Goal: Information Seeking & Learning: Compare options

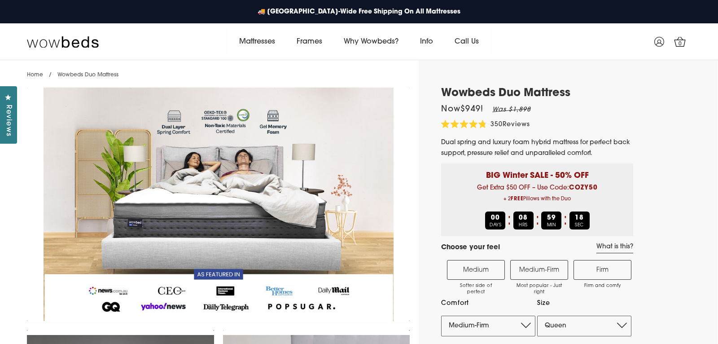
select select "Medium-Firm"
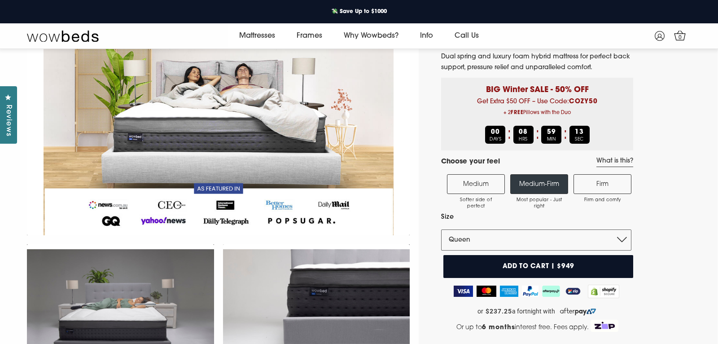
scroll to position [74, 0]
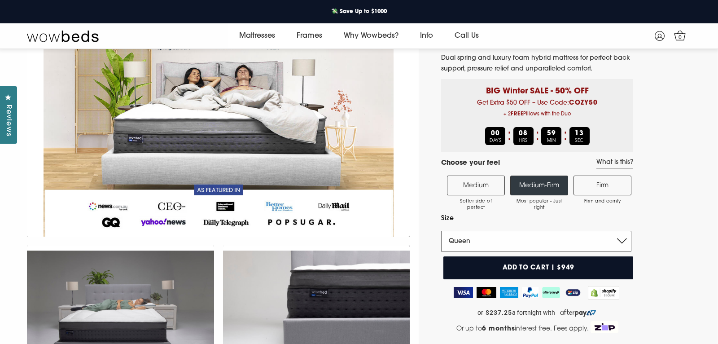
click at [523, 239] on select "Single King Single Double Queen King" at bounding box center [536, 241] width 190 height 21
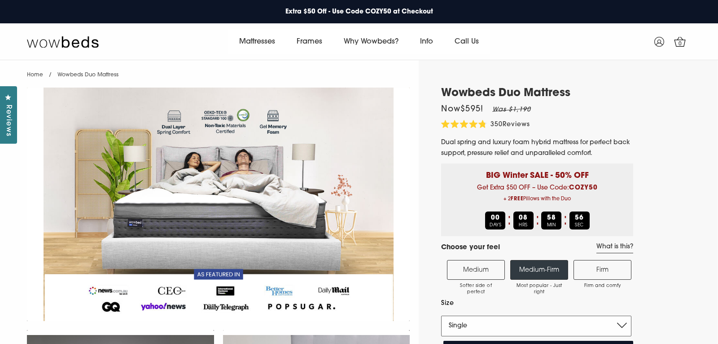
click at [499, 320] on select "Single King Single Double Queen King" at bounding box center [536, 326] width 190 height 21
click at [527, 113] on em "Was $1,290" at bounding box center [511, 109] width 39 height 7
copy em "1,290"
click at [474, 110] on span "Now $645 !" at bounding box center [462, 109] width 42 height 8
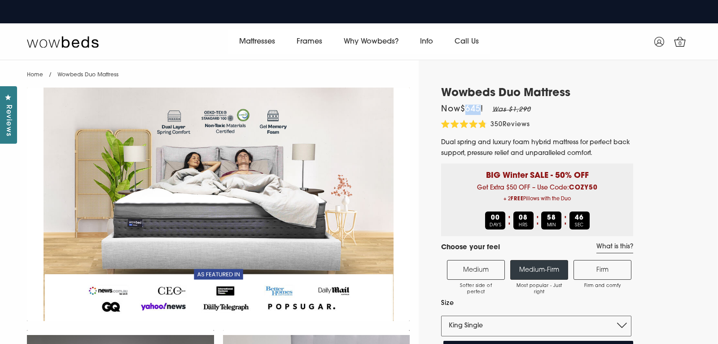
click at [474, 110] on span "Now $645 !" at bounding box center [462, 109] width 42 height 8
copy span "645"
click at [496, 325] on select "Single King Single Double Queen King" at bounding box center [536, 326] width 190 height 21
click at [523, 109] on em "Was $1,830" at bounding box center [511, 109] width 39 height 7
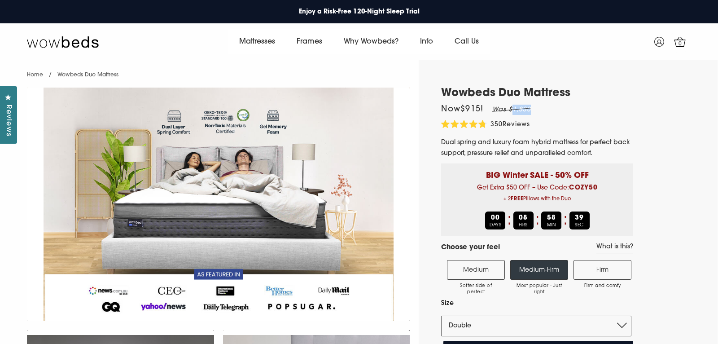
copy em "1,830"
click at [477, 110] on span "Now $915 !" at bounding box center [462, 109] width 42 height 8
copy span "915"
click at [509, 329] on select "Single King Single Double Queen King" at bounding box center [536, 326] width 190 height 21
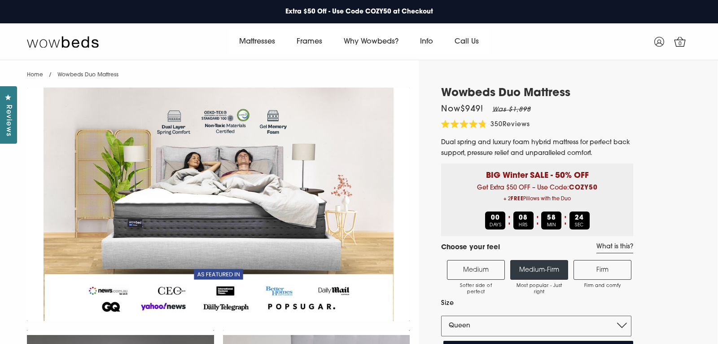
click at [528, 109] on em "Was $1,898" at bounding box center [511, 109] width 39 height 7
copy em "1,898"
click at [475, 110] on span "Now $949 !" at bounding box center [462, 109] width 42 height 8
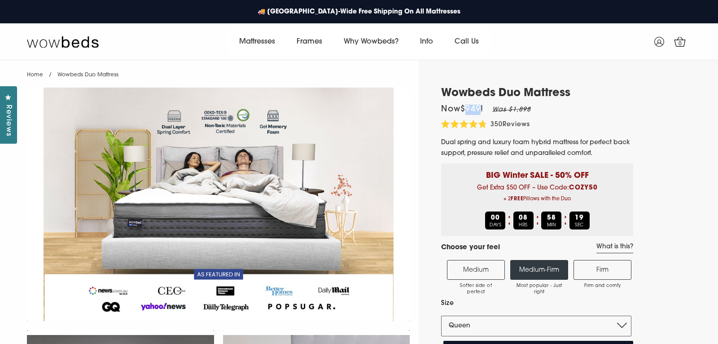
copy span "949"
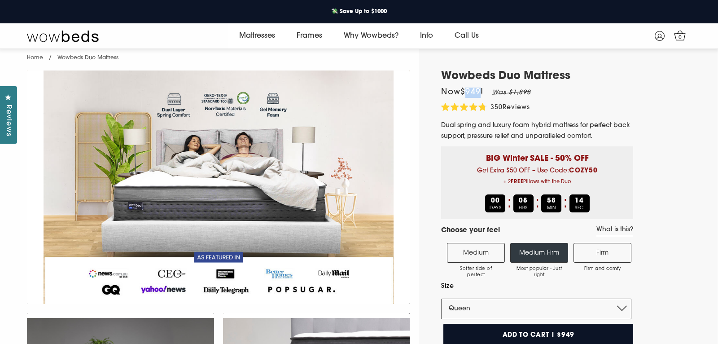
scroll to position [30, 0]
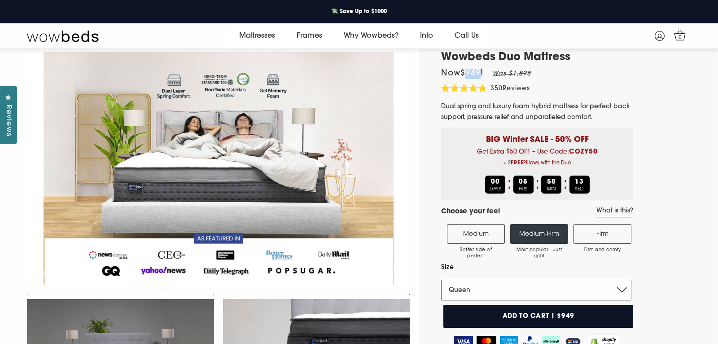
click at [524, 286] on select "Single King Single Double Queen King" at bounding box center [536, 290] width 190 height 21
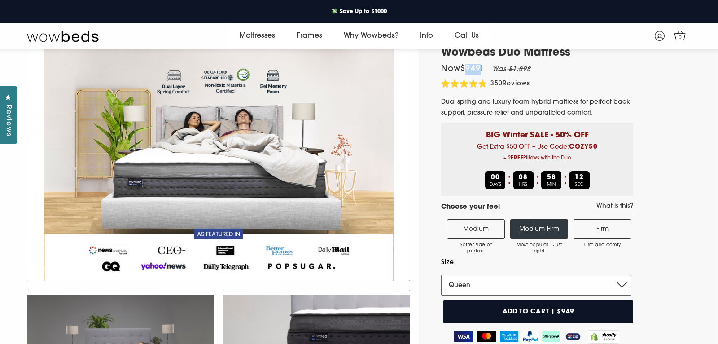
select select "King"
click at [530, 71] on em "Was $1,998" at bounding box center [520, 69] width 39 height 7
copy em "1,998"
click at [480, 67] on span "Now $1,049 !" at bounding box center [466, 69] width 50 height 8
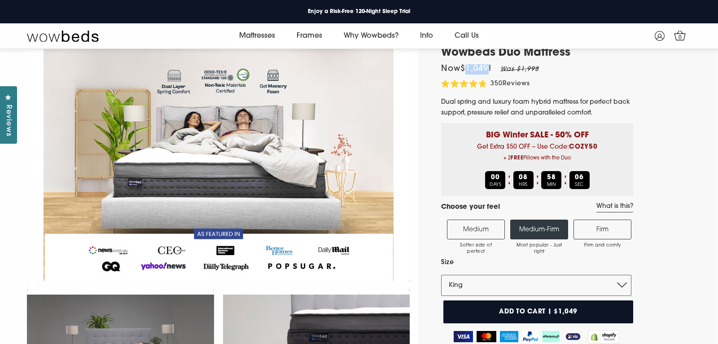
click at [480, 67] on span "Now $1,049 !" at bounding box center [466, 69] width 50 height 8
copy span "1,049"
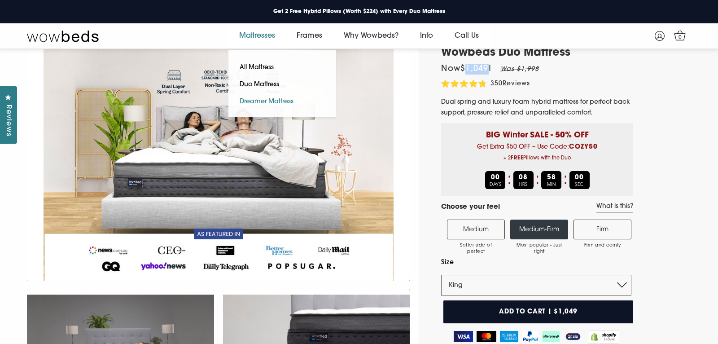
click at [265, 99] on link "Dreamer Mattress" at bounding box center [266, 101] width 76 height 17
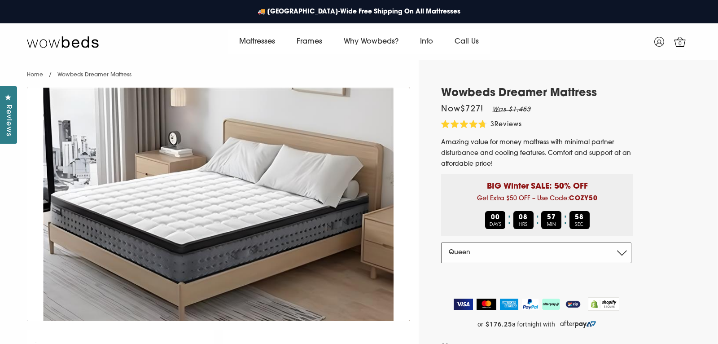
click at [519, 254] on select "Double Queen King" at bounding box center [536, 252] width 190 height 21
click at [526, 108] on em "Was $1,410" at bounding box center [511, 109] width 39 height 7
copy em "1,410"
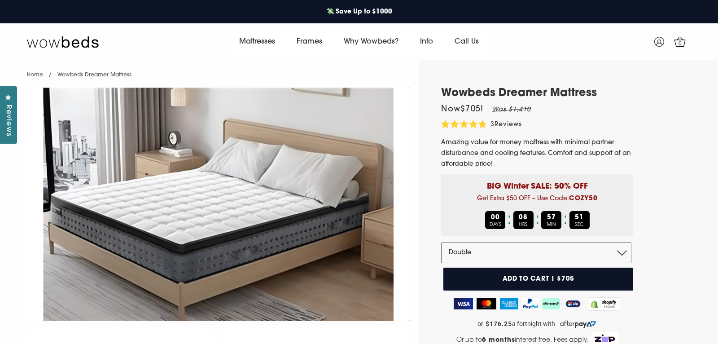
click at [478, 107] on span "Now $705 !" at bounding box center [462, 109] width 42 height 8
copy span "705"
click at [502, 252] on select "Double Queen King" at bounding box center [536, 252] width 190 height 21
click at [520, 113] on em "Was $1,453" at bounding box center [511, 109] width 39 height 7
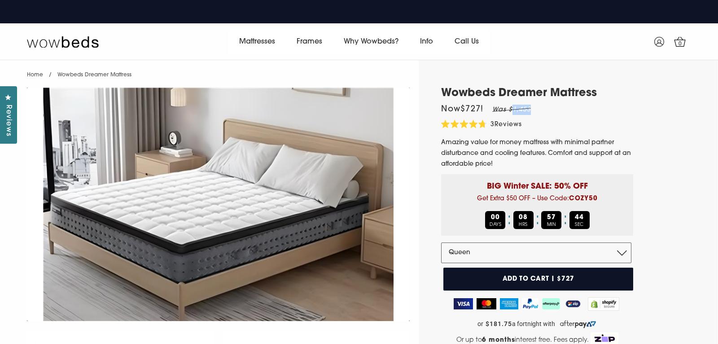
click at [520, 113] on em "Was $1,453" at bounding box center [511, 109] width 39 height 7
copy em "1,453"
click at [472, 113] on span "Now $727 !" at bounding box center [462, 109] width 42 height 8
copy span "727"
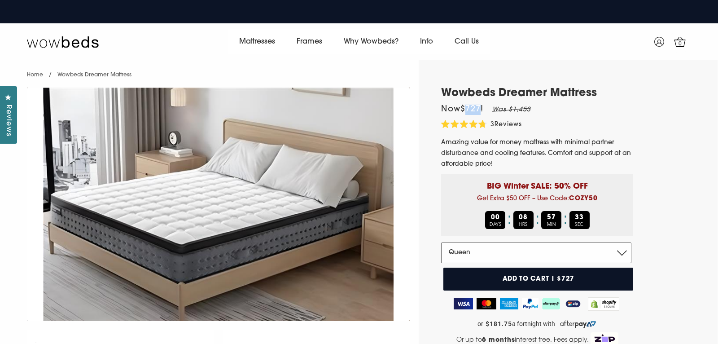
click at [492, 247] on select "Double Queen King" at bounding box center [536, 252] width 190 height 21
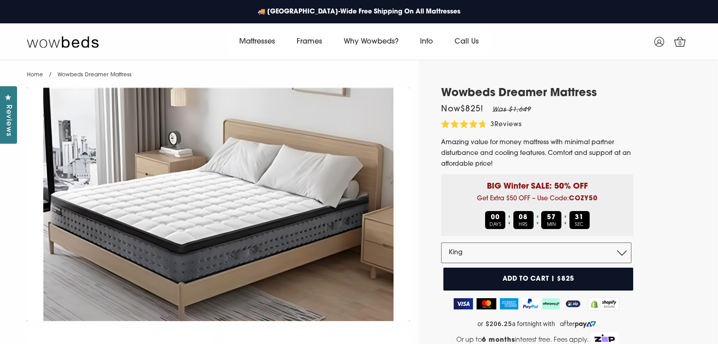
click at [525, 111] on em "Was $1,649" at bounding box center [511, 109] width 39 height 7
copy em "1,649"
click at [473, 112] on span "Now $825 !" at bounding box center [462, 109] width 42 height 8
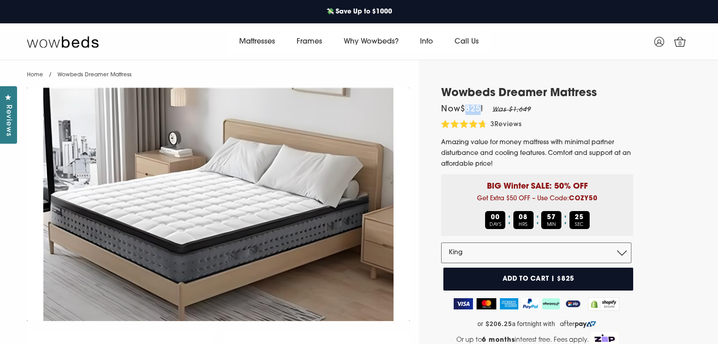
copy span "825"
click at [485, 257] on select "Double Queen King" at bounding box center [536, 252] width 190 height 21
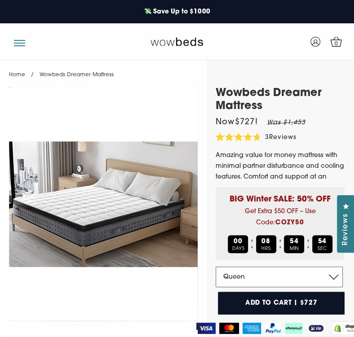
click at [272, 273] on select "Double Queen King" at bounding box center [278, 277] width 127 height 21
select select "Double"
click at [21, 40] on button "button" at bounding box center [19, 39] width 11 height 9
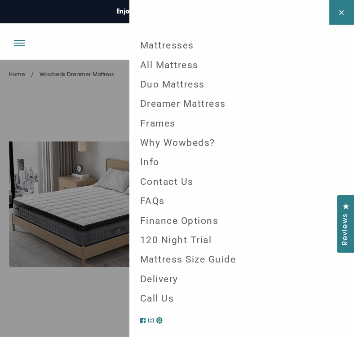
click at [176, 88] on link "Duo Mattress" at bounding box center [241, 84] width 217 height 19
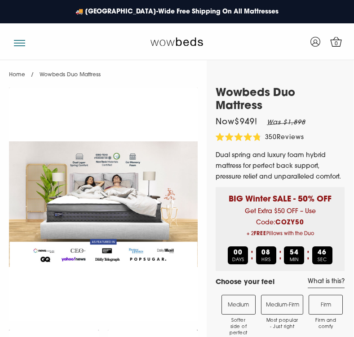
select select "Medium-Firm"
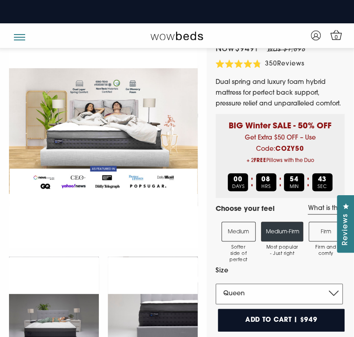
click at [271, 284] on select "Single King Single Double Queen King" at bounding box center [278, 294] width 127 height 21
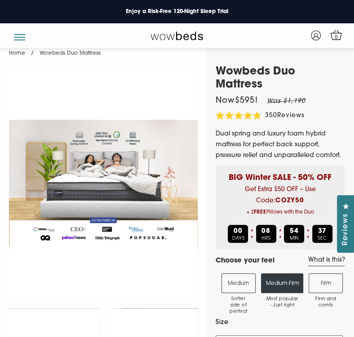
scroll to position [15, 0]
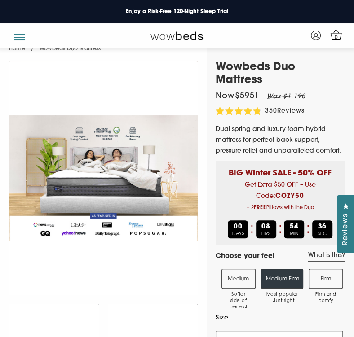
click at [254, 331] on select "Single King Single Double Queen King" at bounding box center [278, 341] width 127 height 21
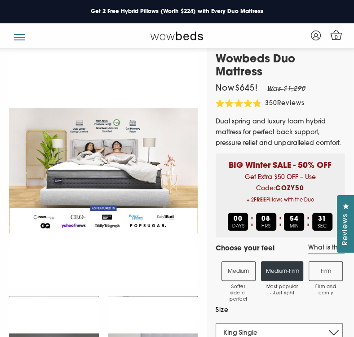
scroll to position [26, 0]
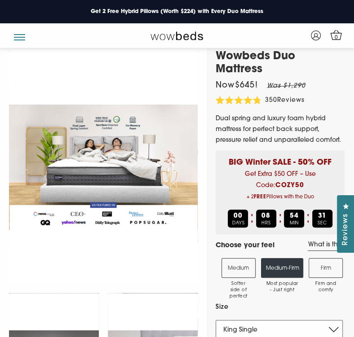
click at [239, 320] on select "Single King Single Double Queen King" at bounding box center [278, 330] width 127 height 21
click at [250, 320] on select "Single King Single Double Queen King" at bounding box center [278, 330] width 127 height 21
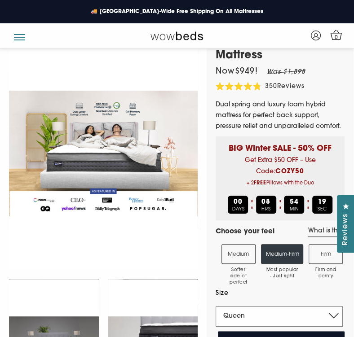
scroll to position [41, 0]
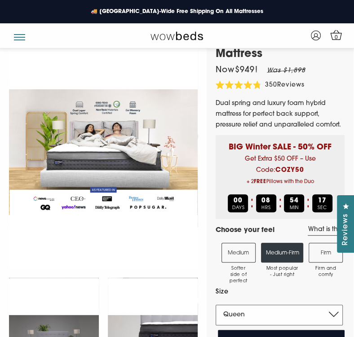
click at [257, 305] on select "Single King Single Double Queen King" at bounding box center [278, 315] width 127 height 21
select select "King"
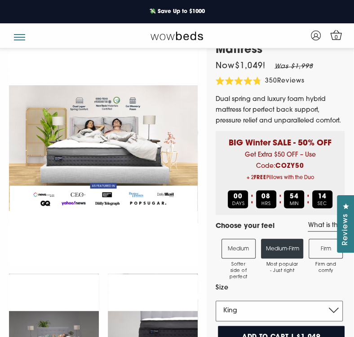
scroll to position [45, 0]
